Goal: Transaction & Acquisition: Purchase product/service

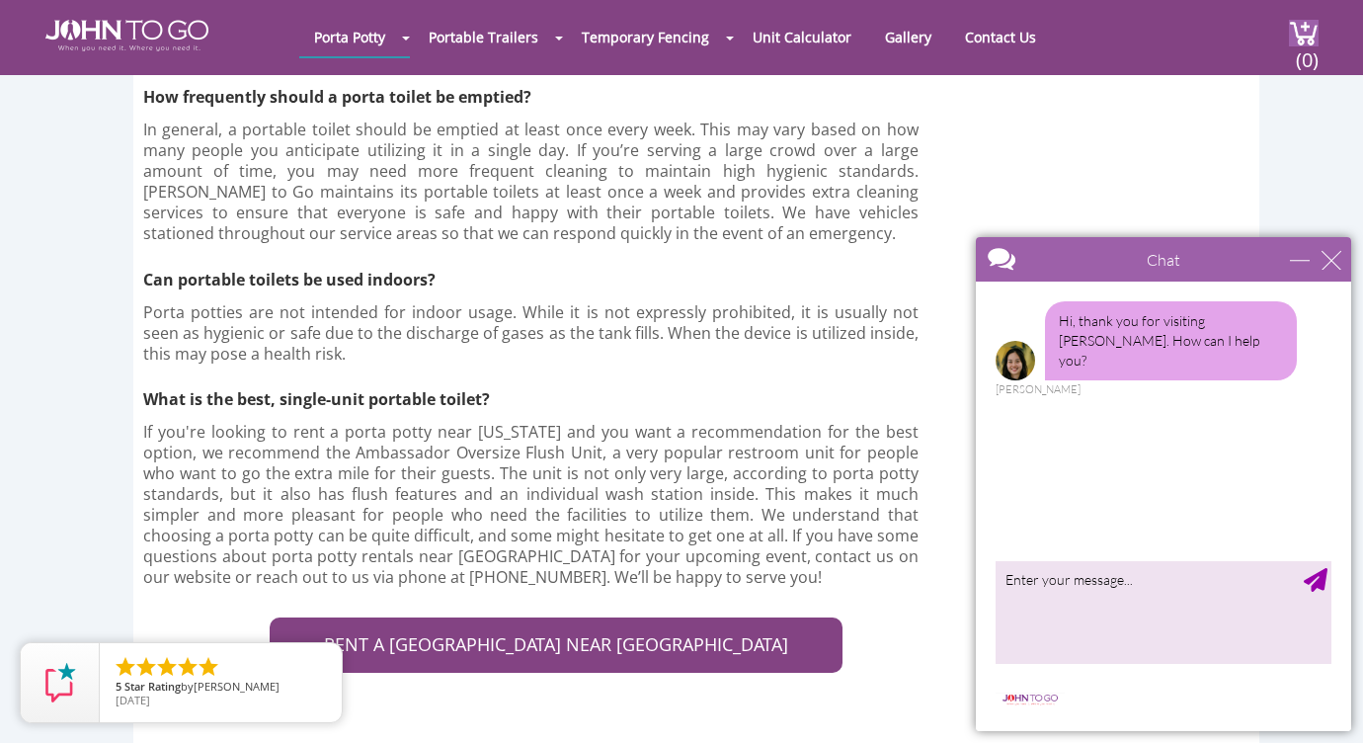
scroll to position [5862, 0]
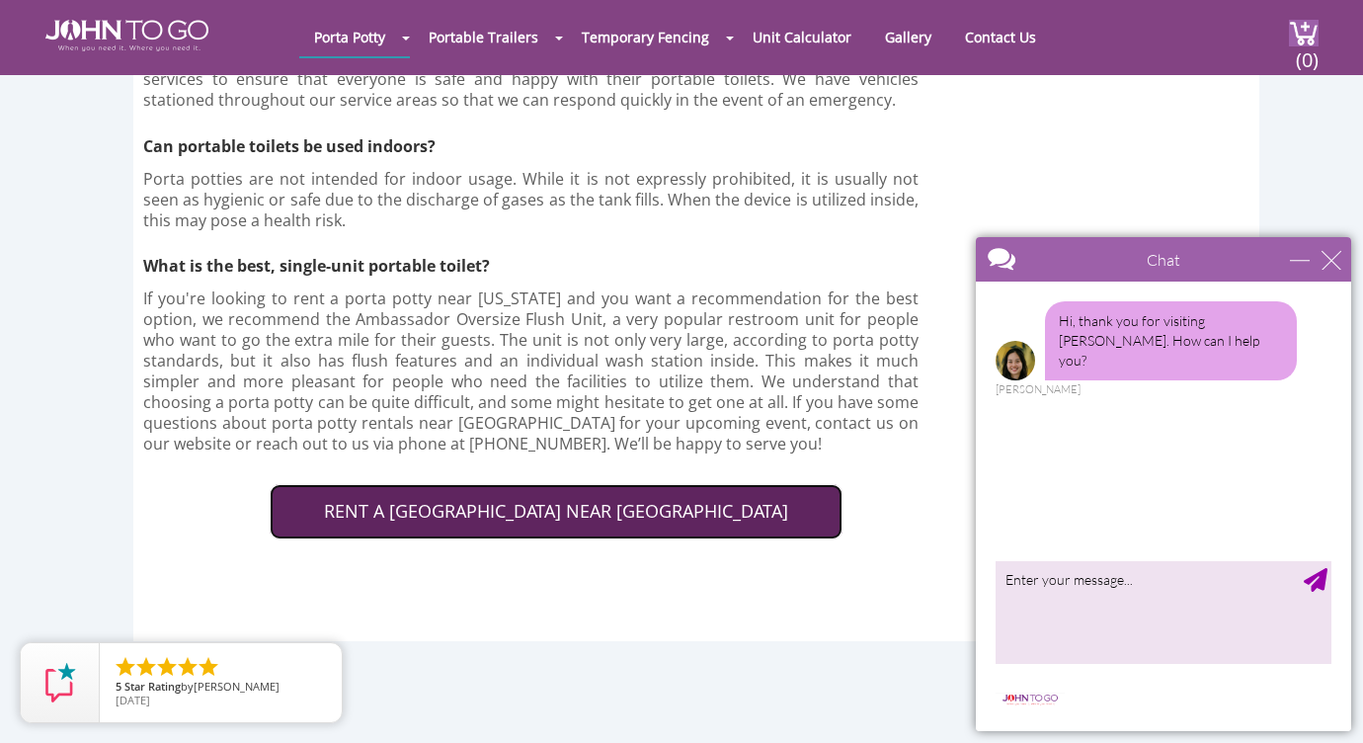
click at [610, 484] on link "RENT A PORTA POTTY NEAR BROWARD COUNTY" at bounding box center [556, 511] width 573 height 55
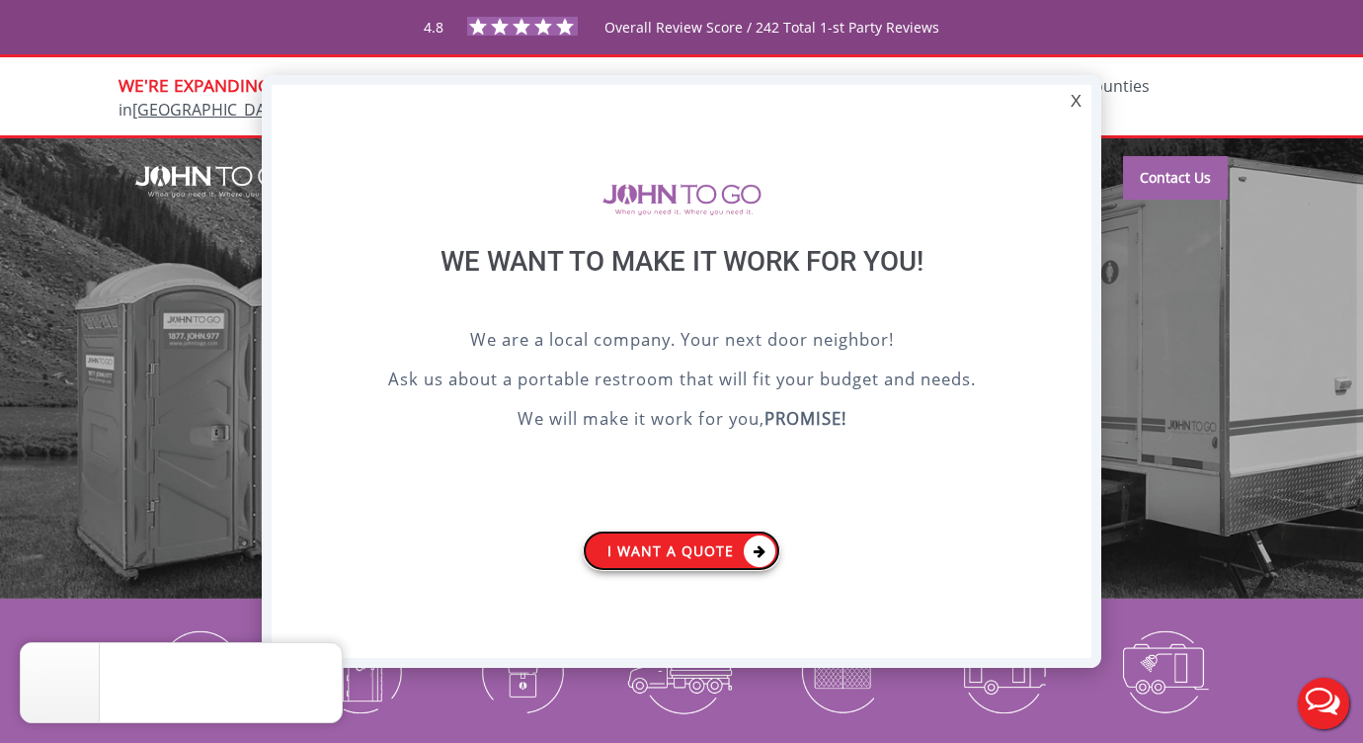
click at [646, 550] on link "I want a Quote" at bounding box center [682, 550] width 198 height 40
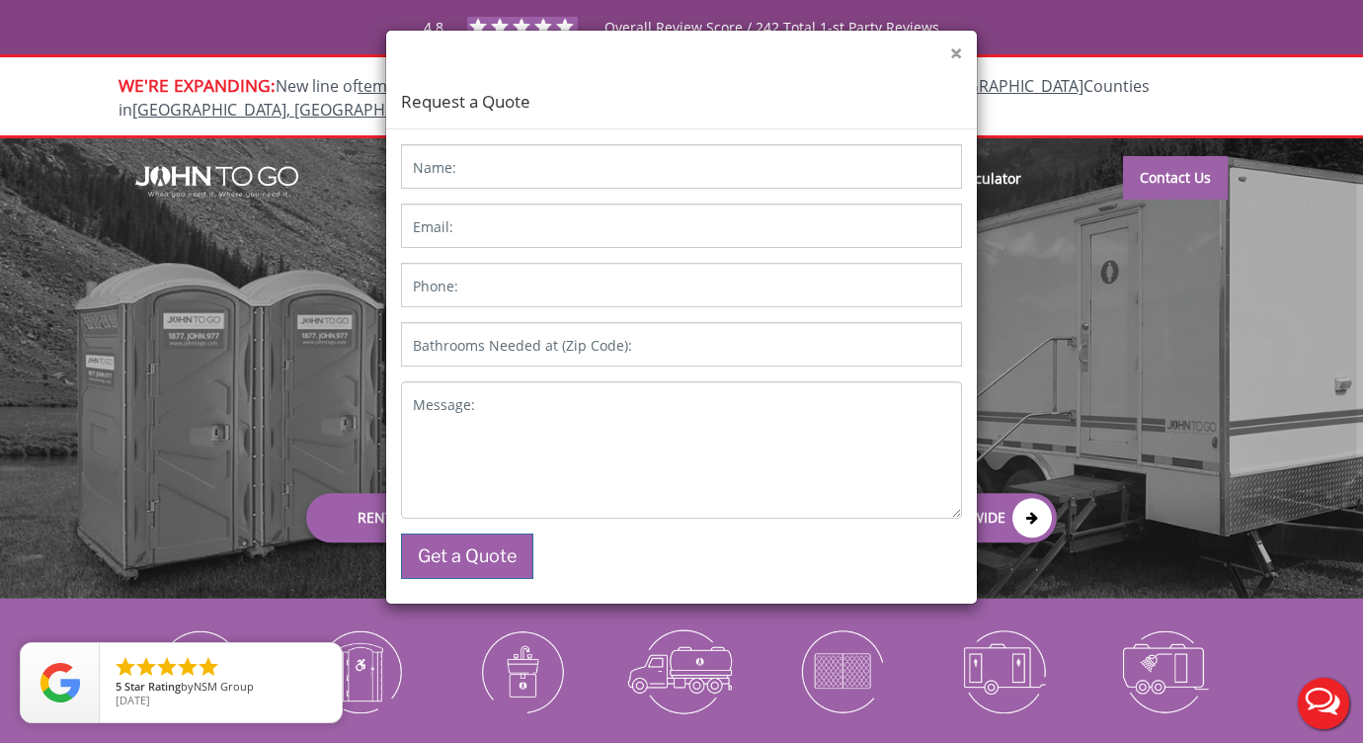
click at [955, 53] on button "×" at bounding box center [956, 53] width 12 height 21
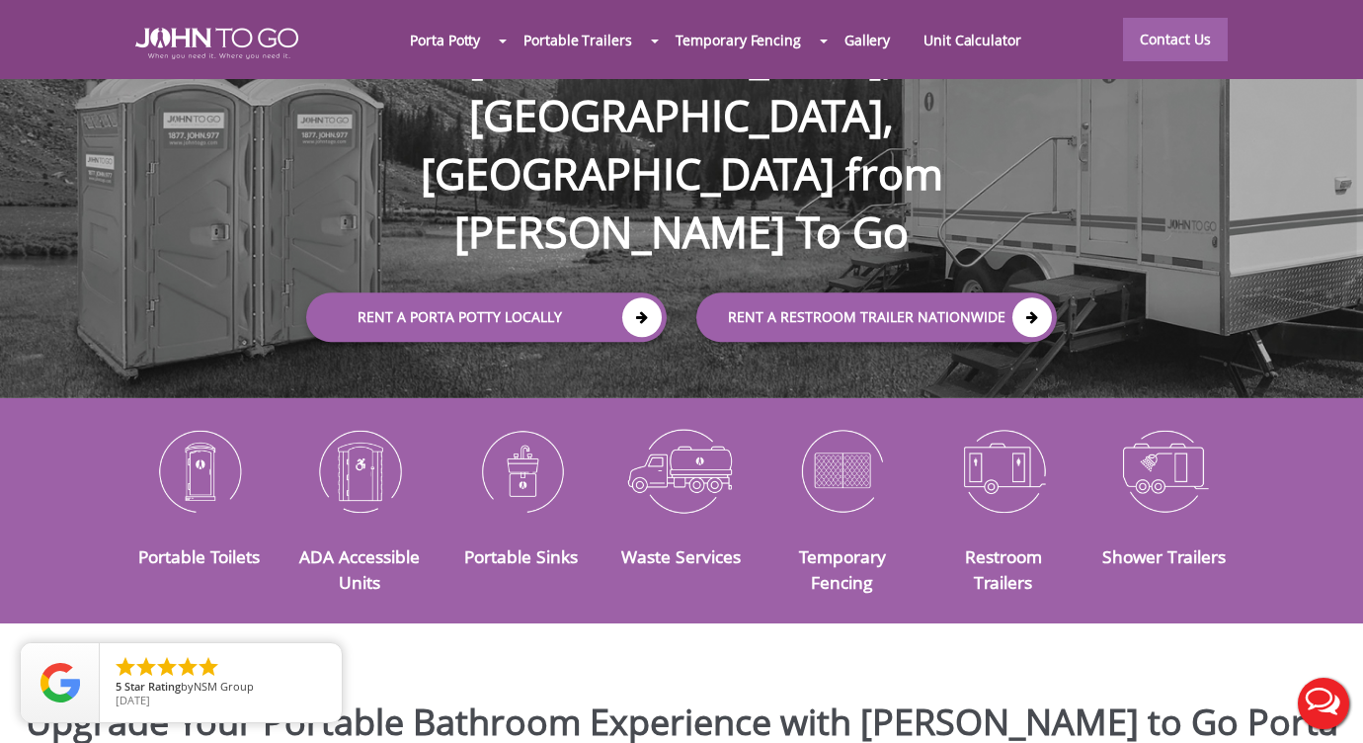
scroll to position [202, 0]
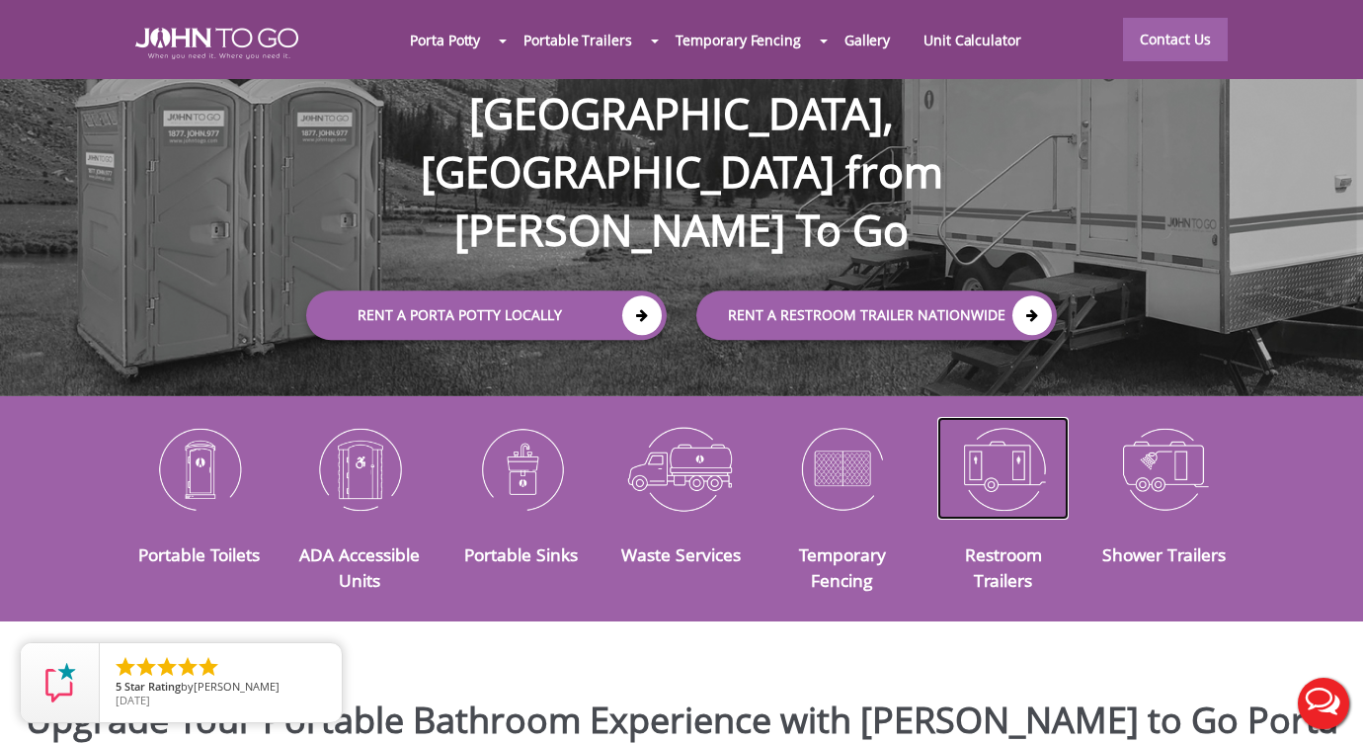
click at [1009, 460] on img at bounding box center [1002, 468] width 131 height 103
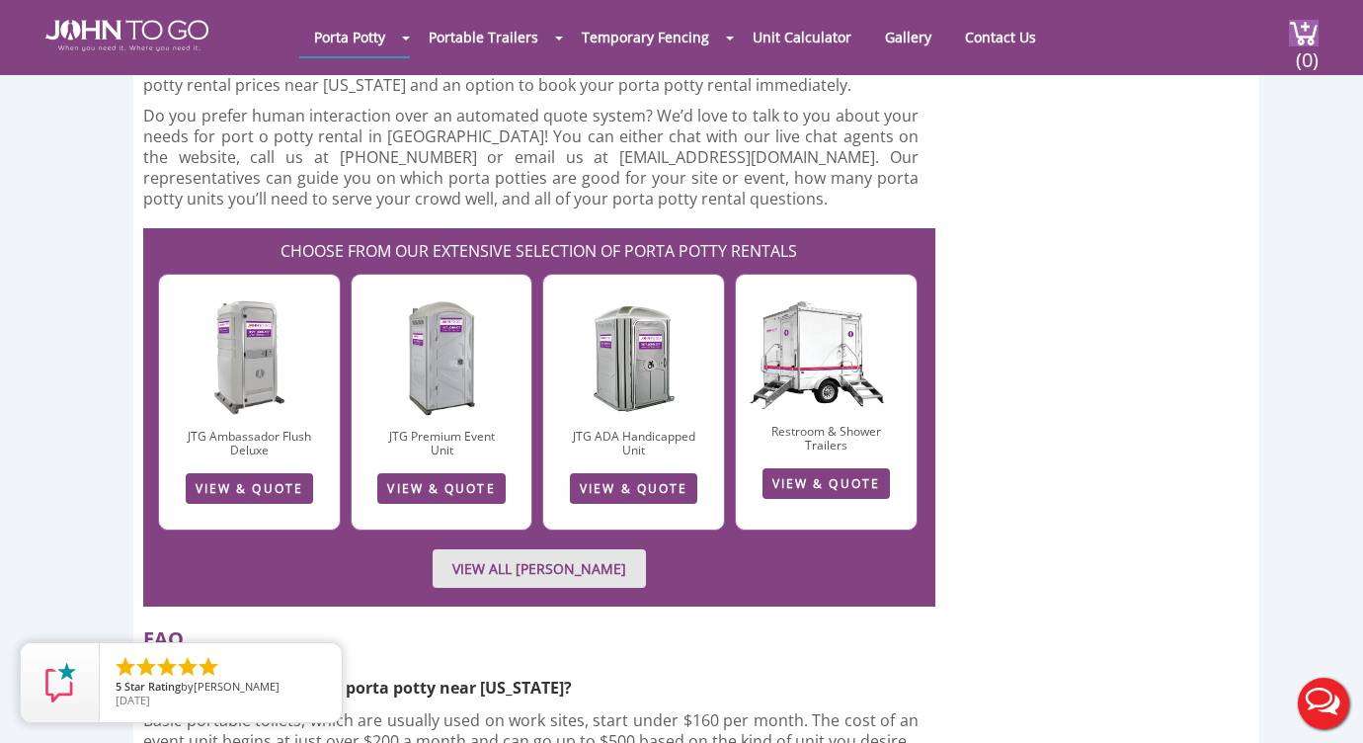
scroll to position [5046, 0]
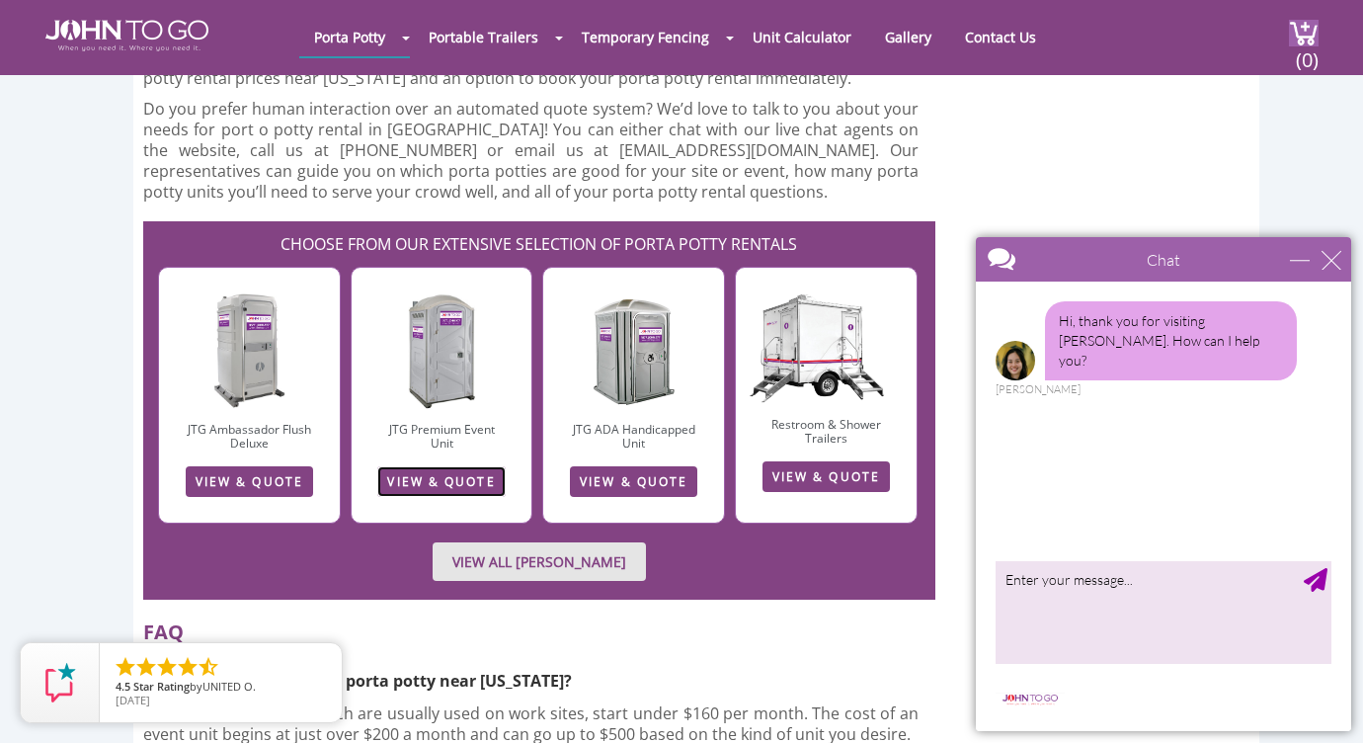
click at [441, 466] on link "VIEW & QUOTE" at bounding box center [440, 481] width 127 height 31
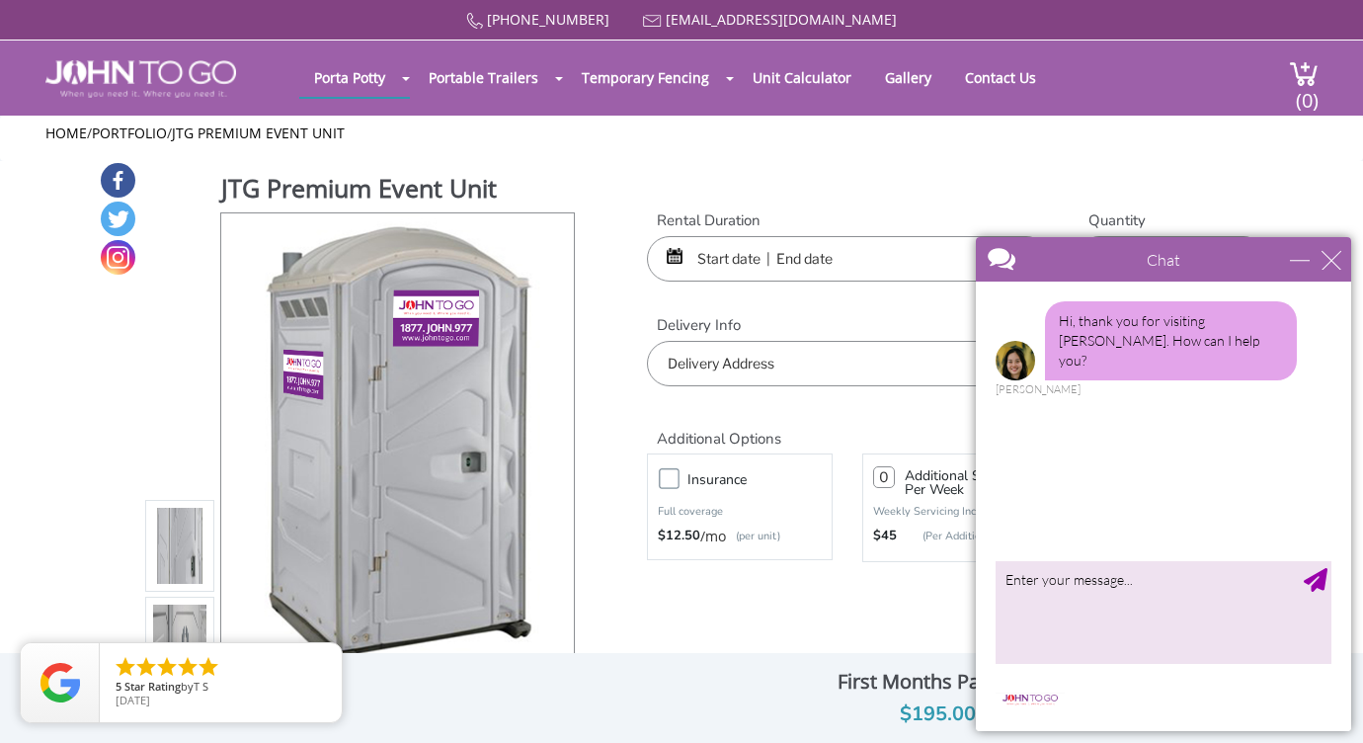
click at [1301, 271] on div "Chat" at bounding box center [1163, 259] width 375 height 44
click at [1295, 254] on div "minimize" at bounding box center [1300, 260] width 20 height 20
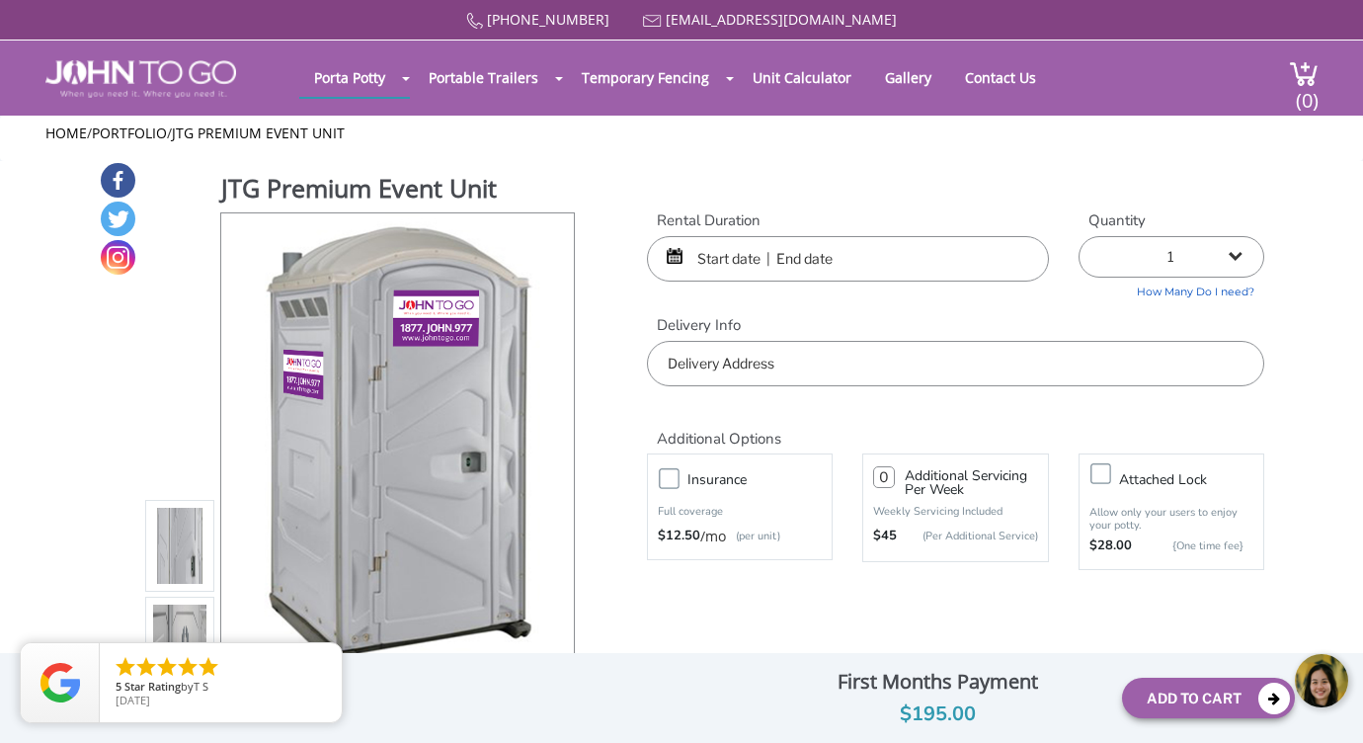
click at [718, 251] on input "text" at bounding box center [848, 258] width 402 height 45
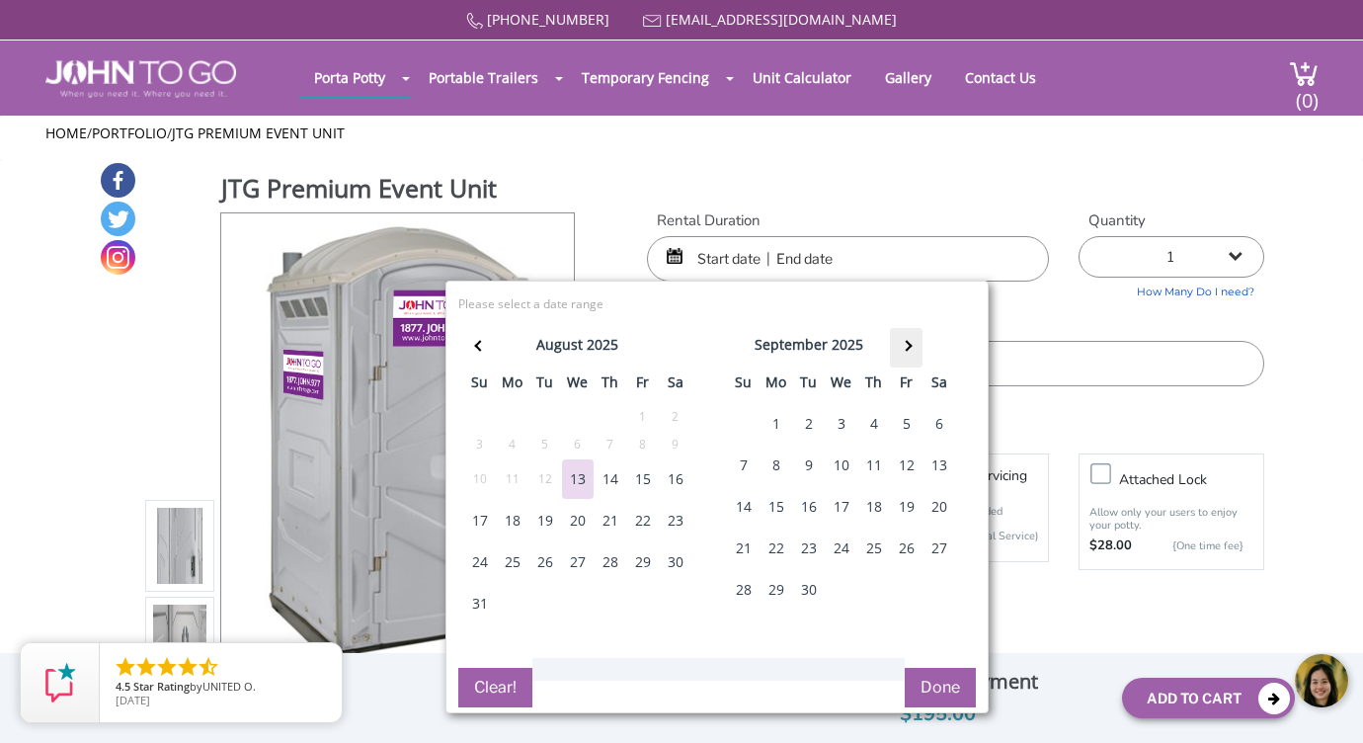
click at [905, 330] on th at bounding box center [906, 348] width 33 height 40
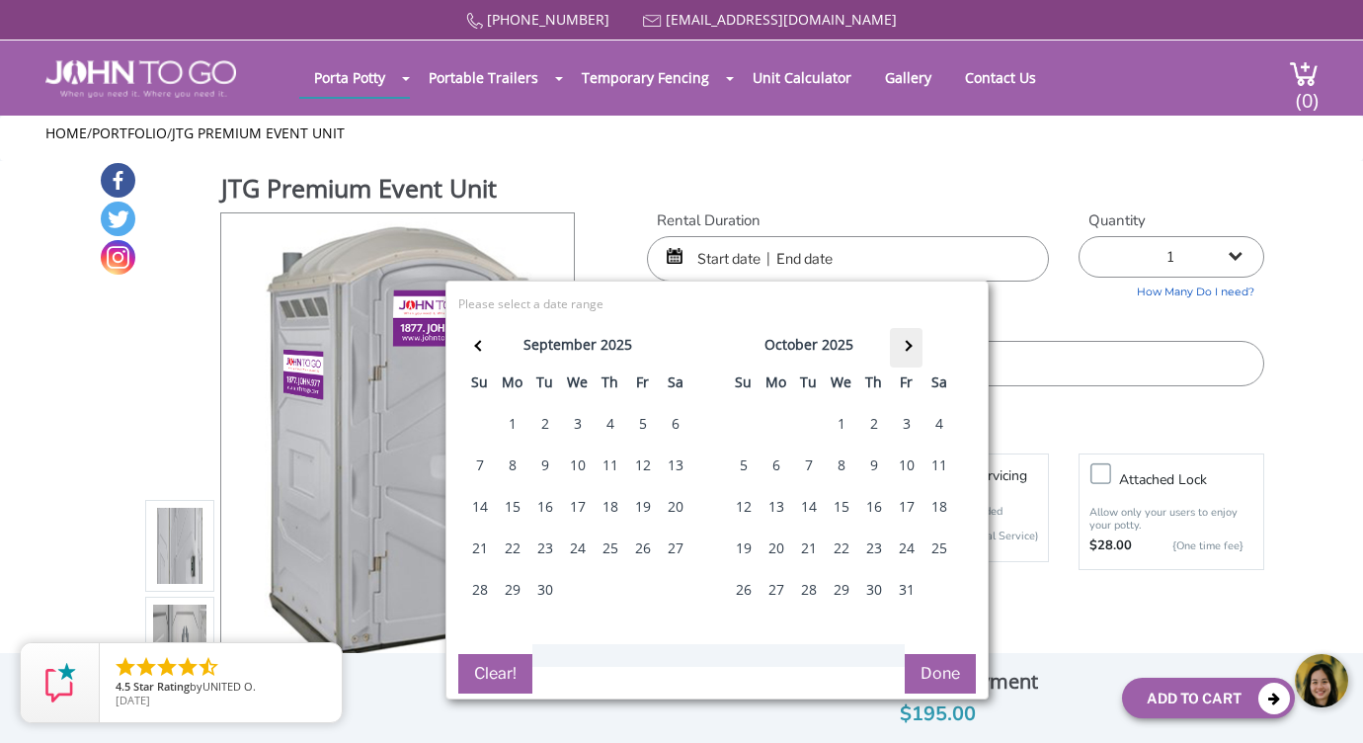
click at [905, 330] on th at bounding box center [906, 348] width 33 height 40
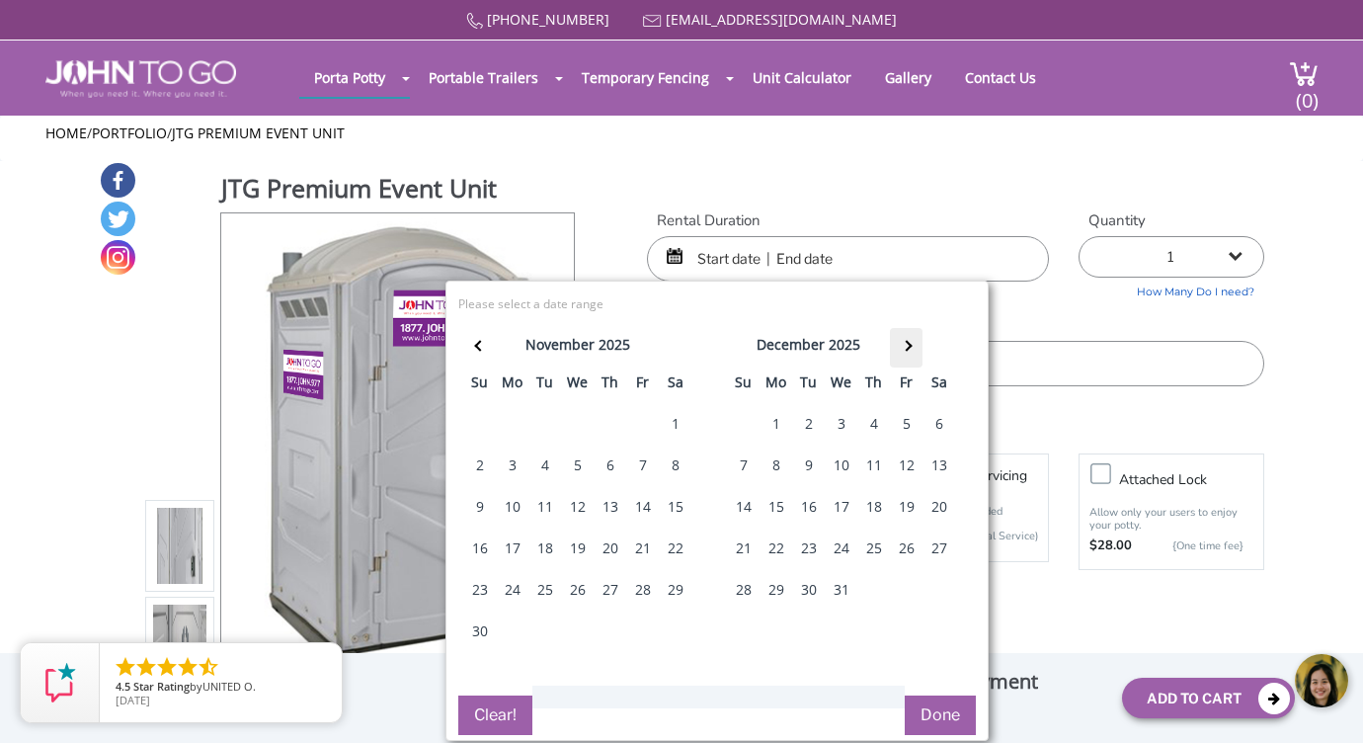
click at [905, 330] on th at bounding box center [906, 348] width 33 height 40
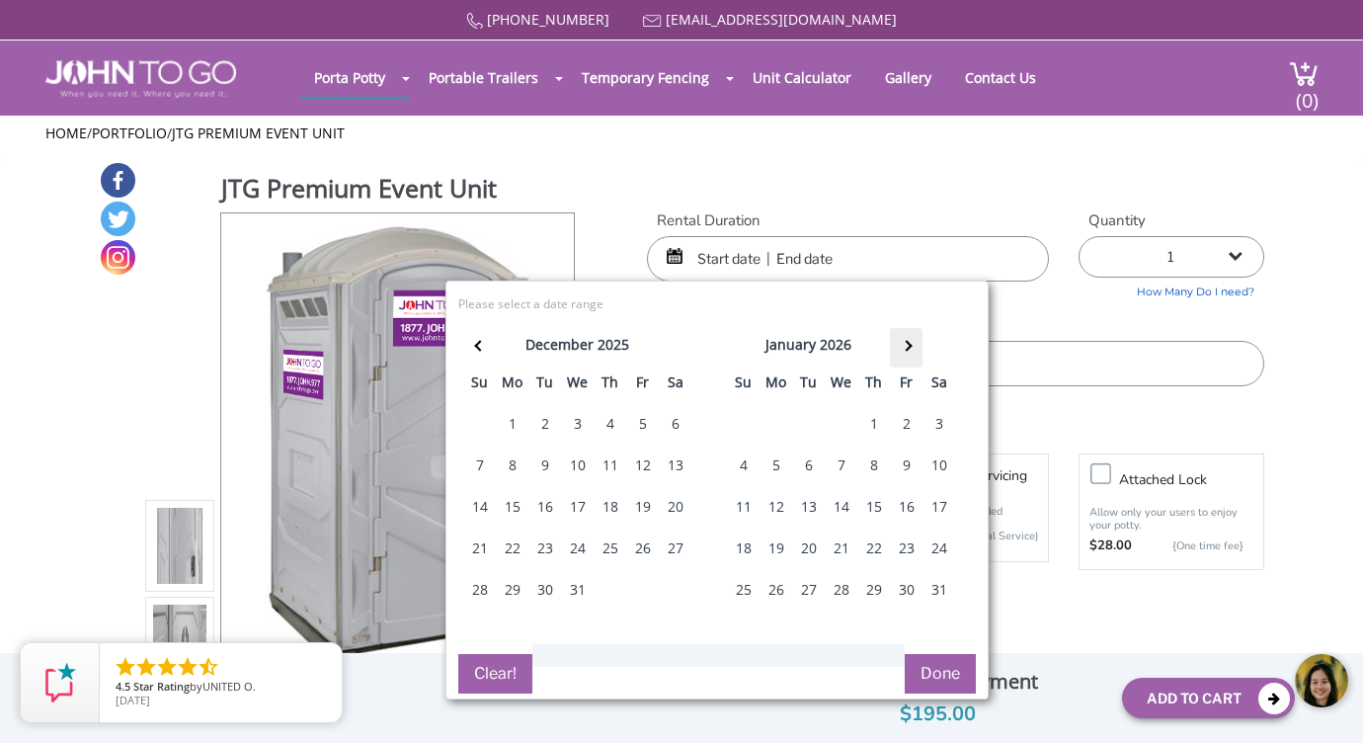
click at [905, 330] on th at bounding box center [906, 348] width 33 height 40
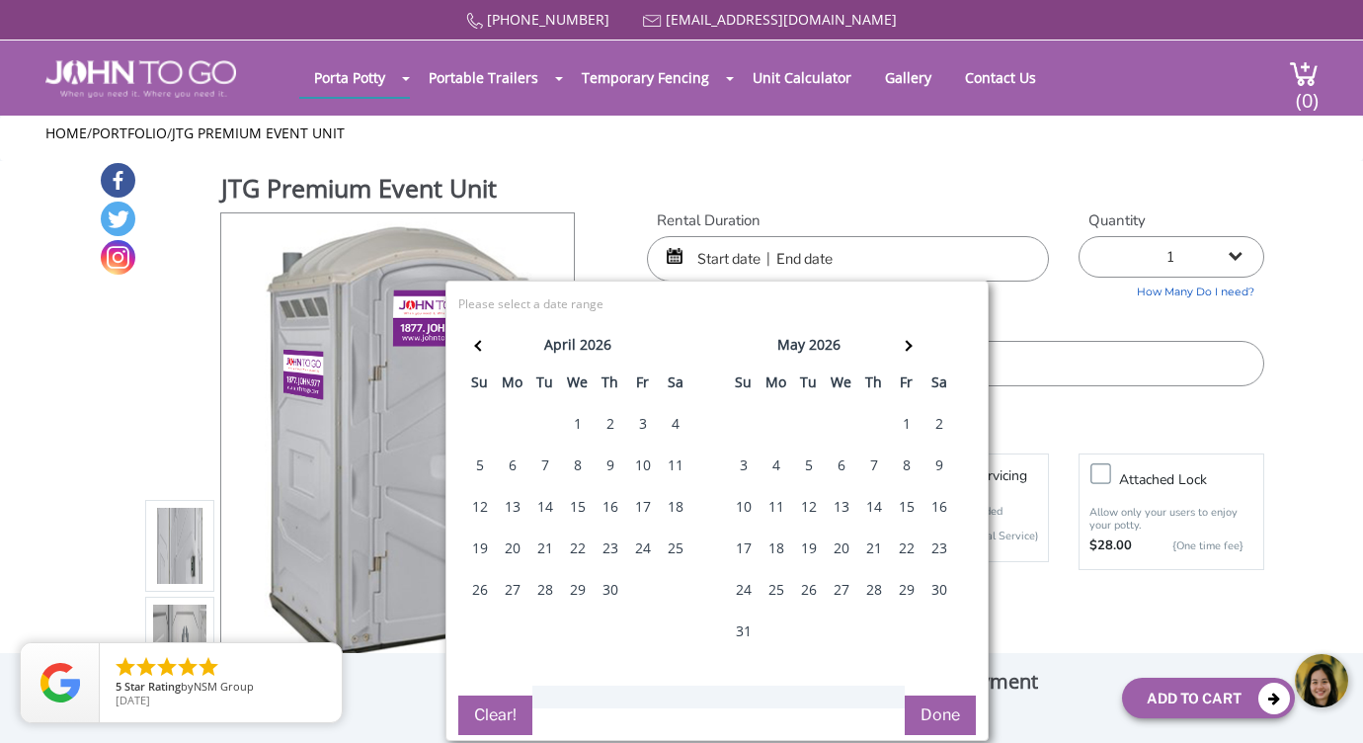
click at [896, 549] on div "22" at bounding box center [907, 548] width 32 height 40
click at [865, 540] on div "21" at bounding box center [874, 548] width 32 height 40
type input "[DATE] to [DATE]"
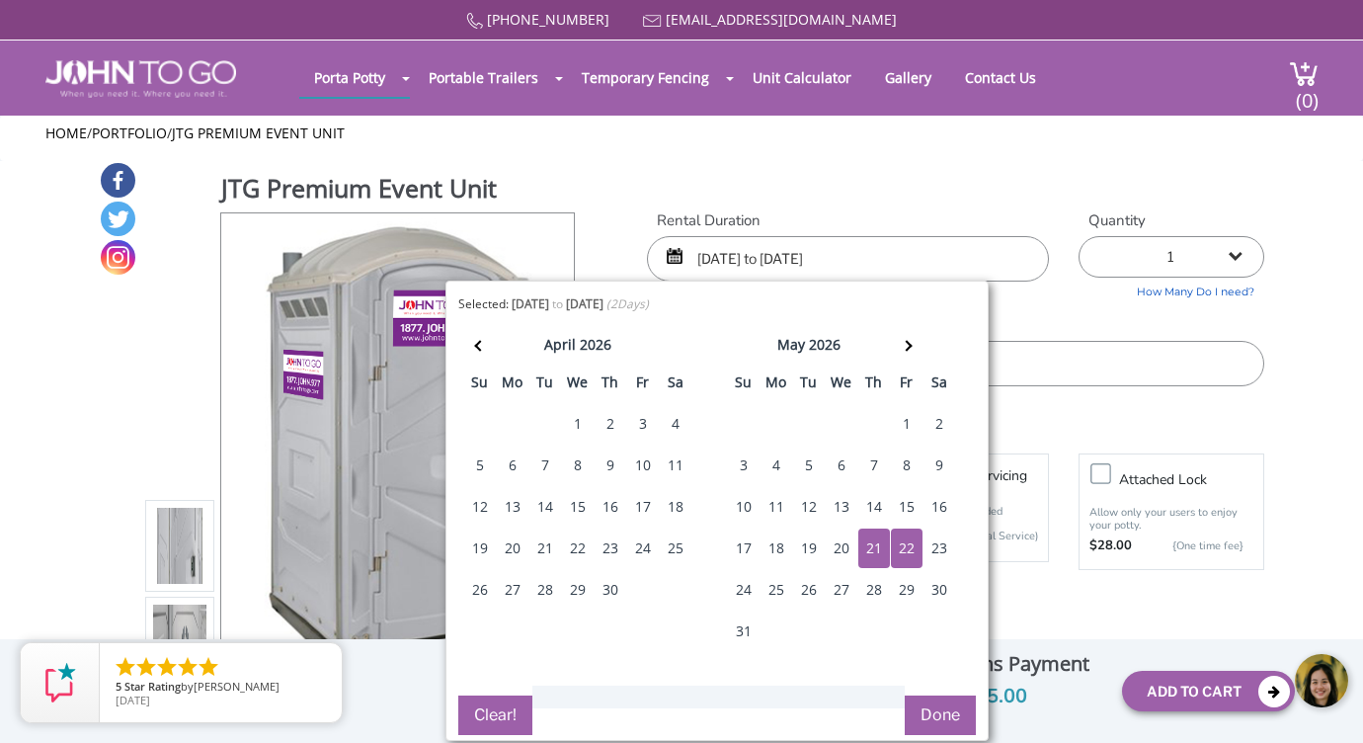
click at [1109, 295] on link "How Many Do I need?" at bounding box center [1172, 289] width 186 height 23
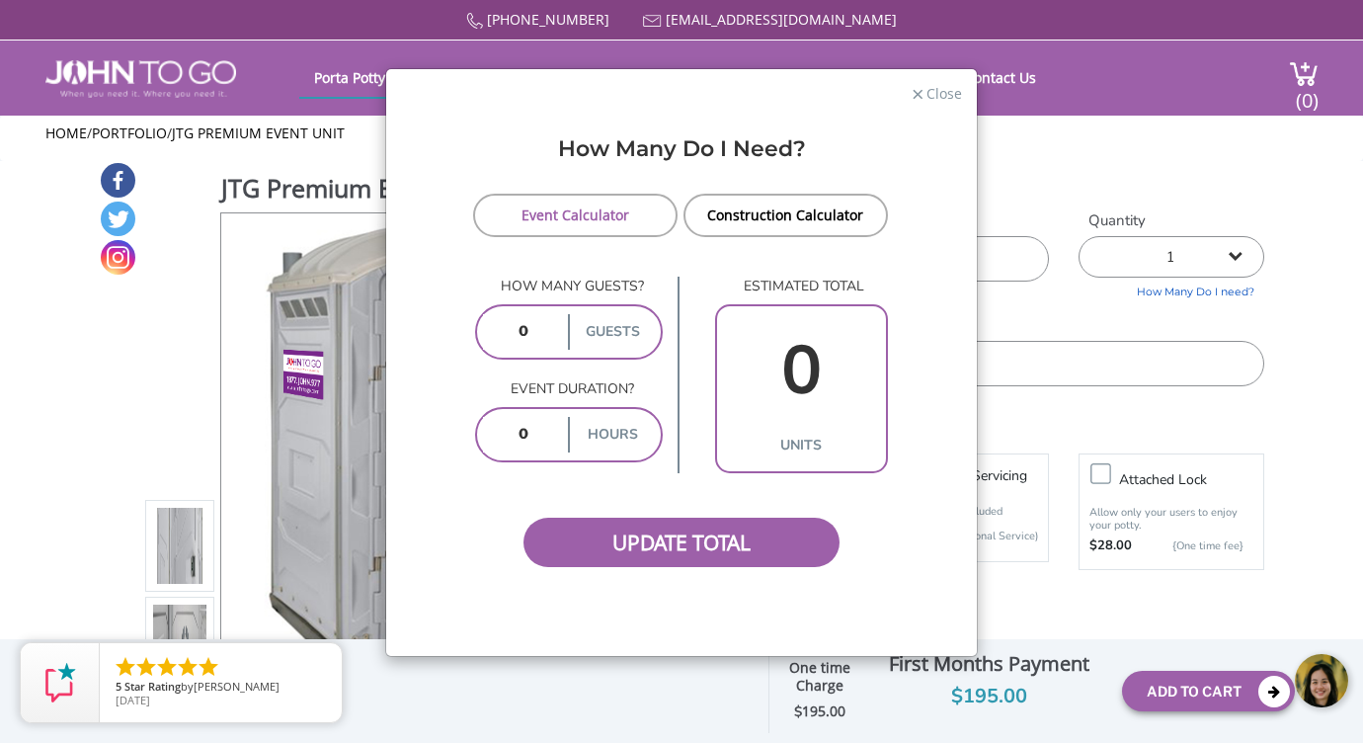
click at [514, 329] on input "number" at bounding box center [524, 332] width 82 height 36
type input "100"
click at [769, 434] on label "units" at bounding box center [801, 446] width 159 height 36
click at [518, 442] on input "number" at bounding box center [524, 435] width 82 height 36
type input "5"
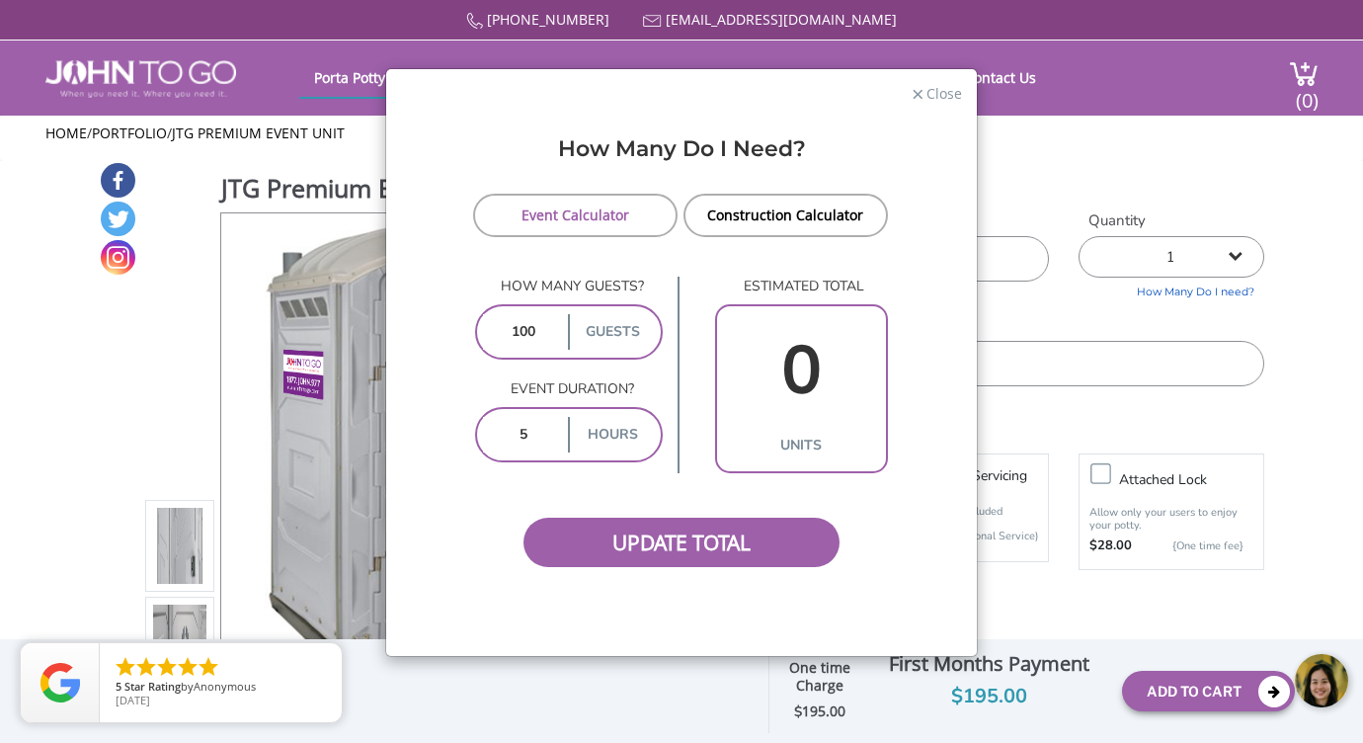
click at [784, 438] on label "units" at bounding box center [801, 446] width 159 height 36
click at [718, 540] on span "Update Total" at bounding box center [681, 542] width 316 height 49
click at [634, 538] on span "Update Total" at bounding box center [681, 542] width 316 height 49
click at [923, 98] on span "×" at bounding box center [918, 93] width 13 height 30
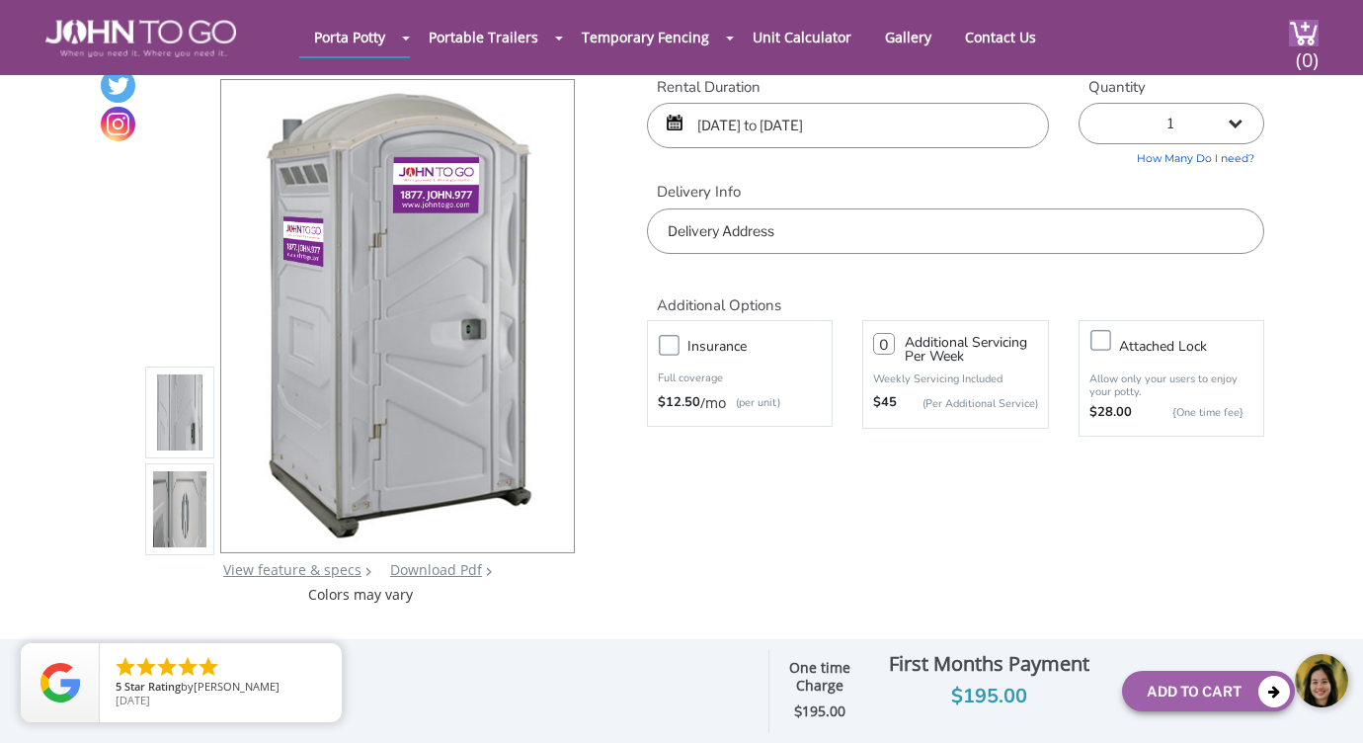
scroll to position [60, 0]
click at [678, 349] on label "Insurance" at bounding box center [760, 344] width 164 height 25
click at [0, 0] on input "Insurance" at bounding box center [0, 0] width 0 height 0
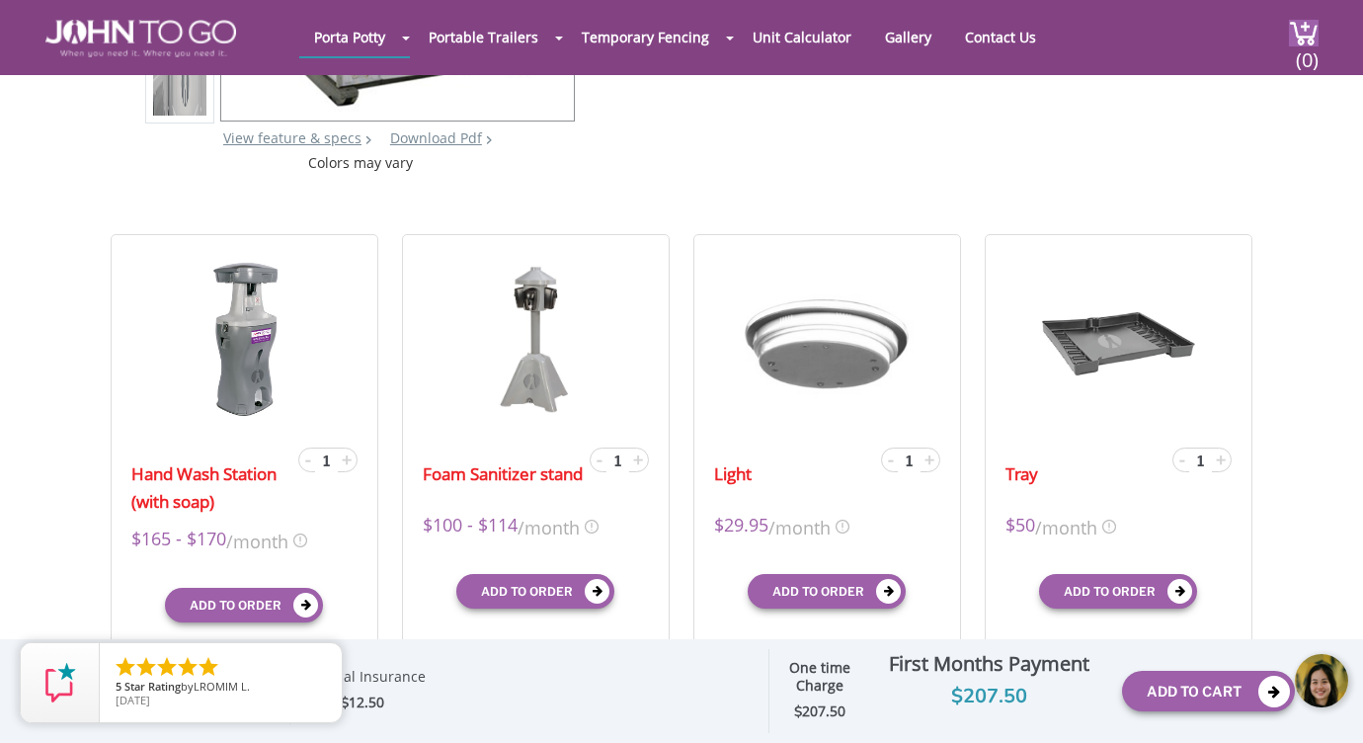
scroll to position [495, 0]
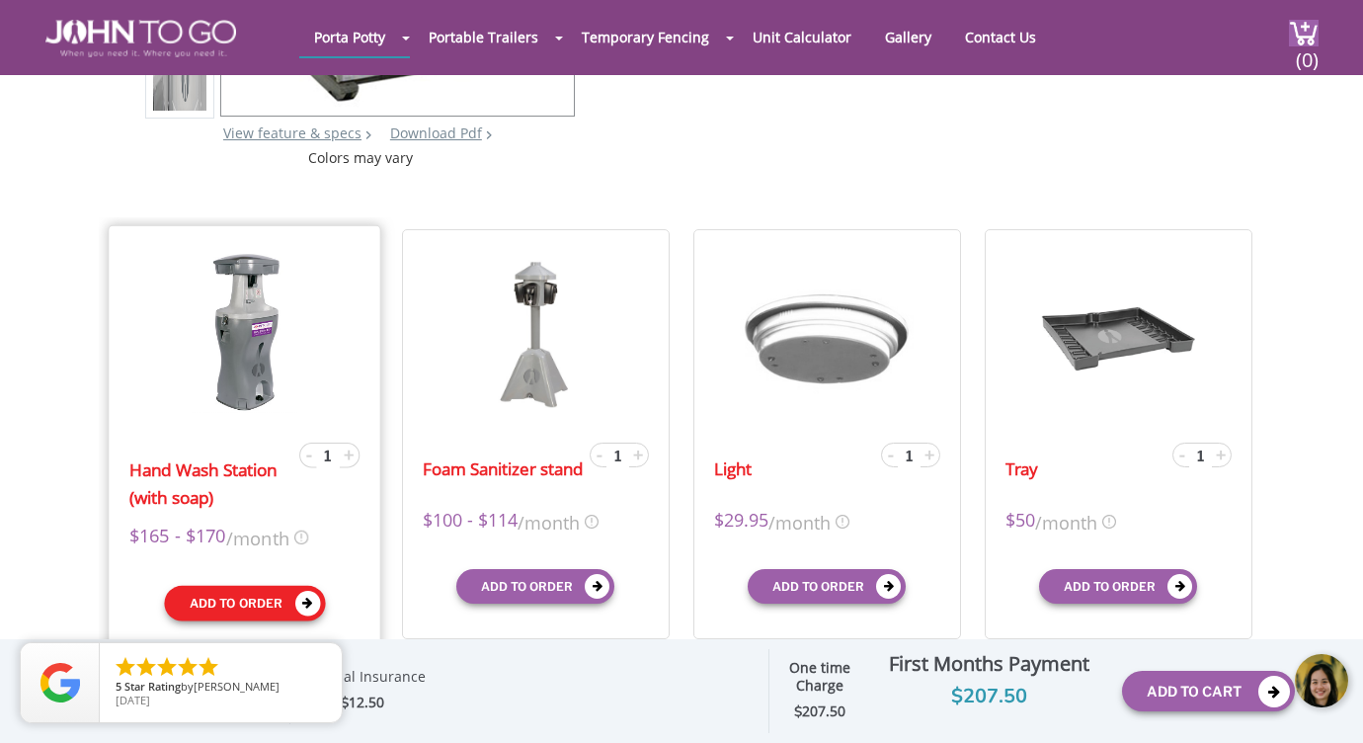
click at [272, 597] on button "Add to order" at bounding box center [244, 604] width 161 height 36
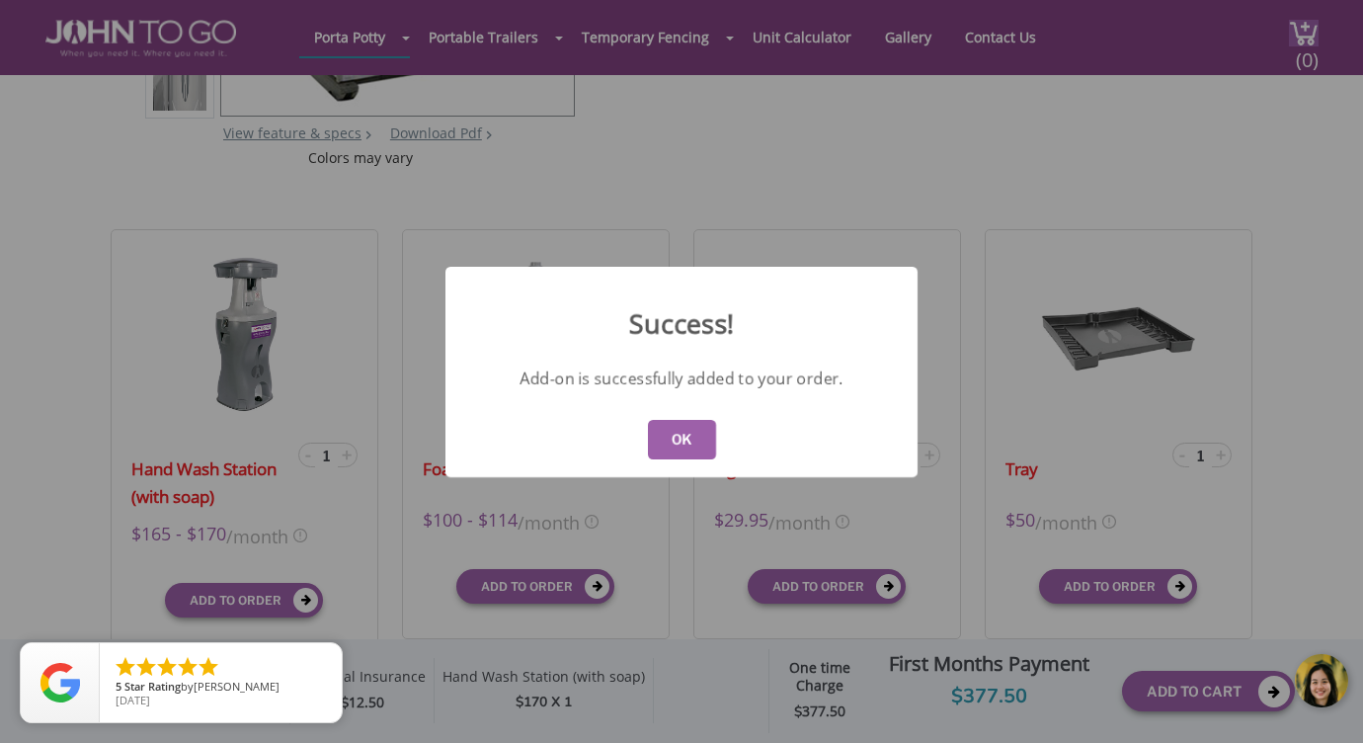
click at [657, 446] on button "OK" at bounding box center [682, 440] width 68 height 40
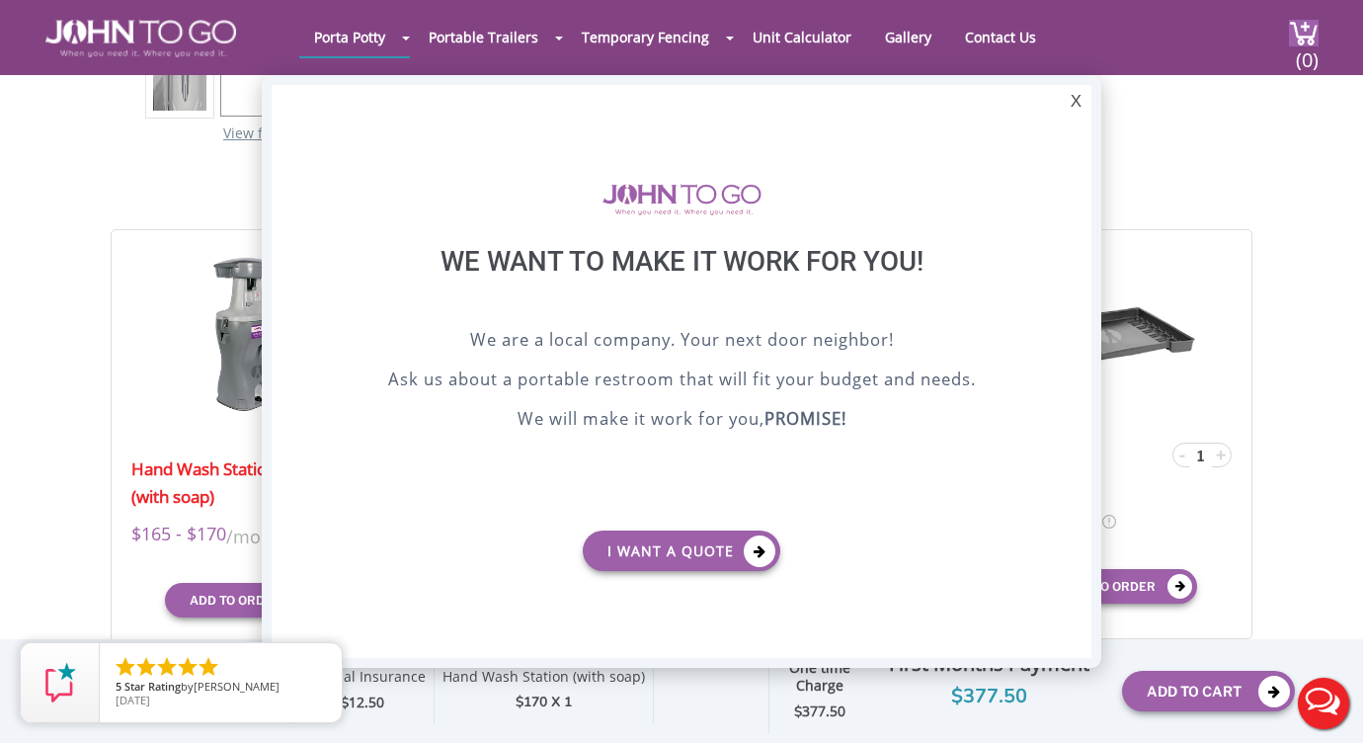
scroll to position [0, 0]
